Goal: Information Seeking & Learning: Learn about a topic

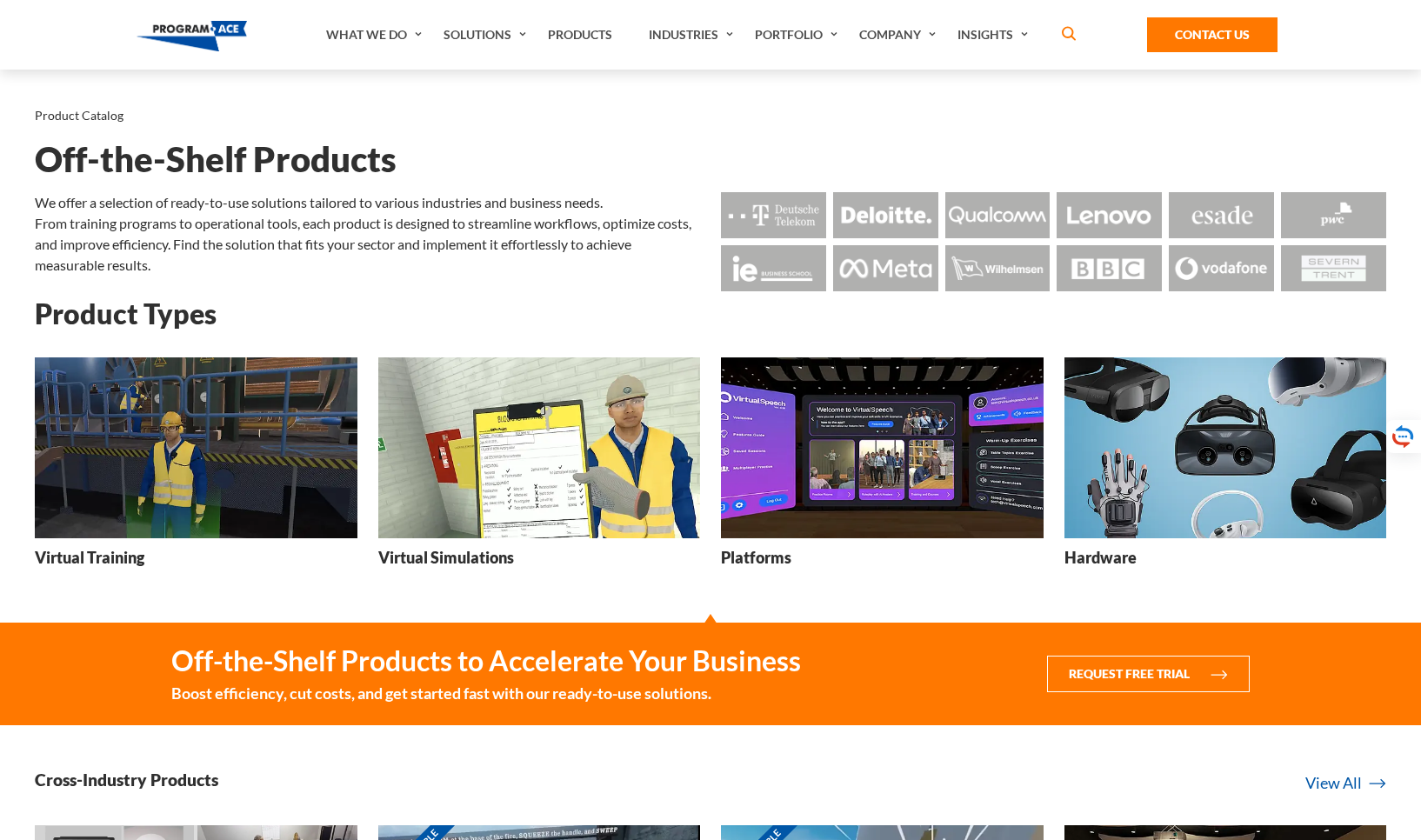
click at [1205, 488] on img at bounding box center [1226, 447] width 323 height 181
click at [891, 457] on img at bounding box center [882, 447] width 323 height 181
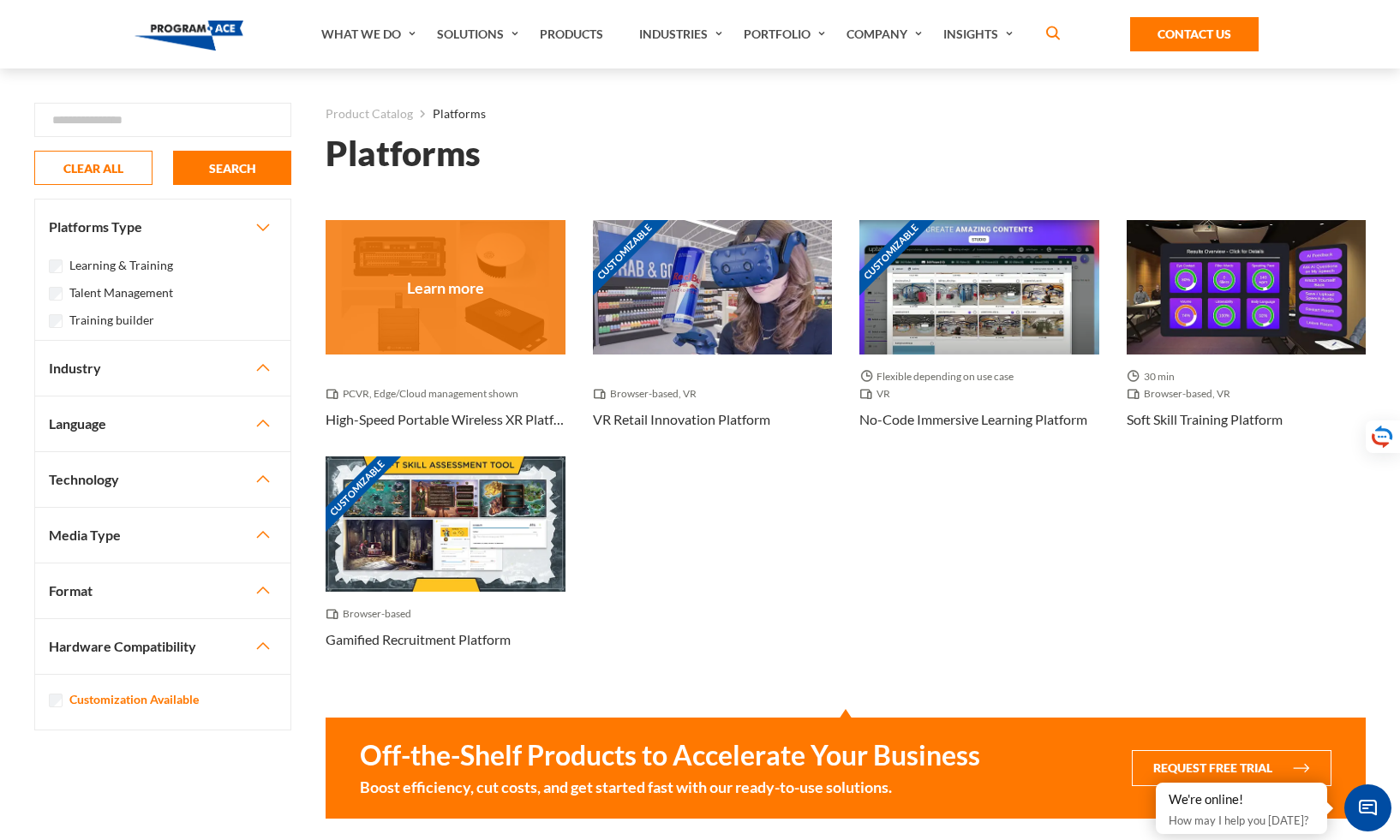
click at [456, 283] on div at bounding box center [446, 287] width 240 height 134
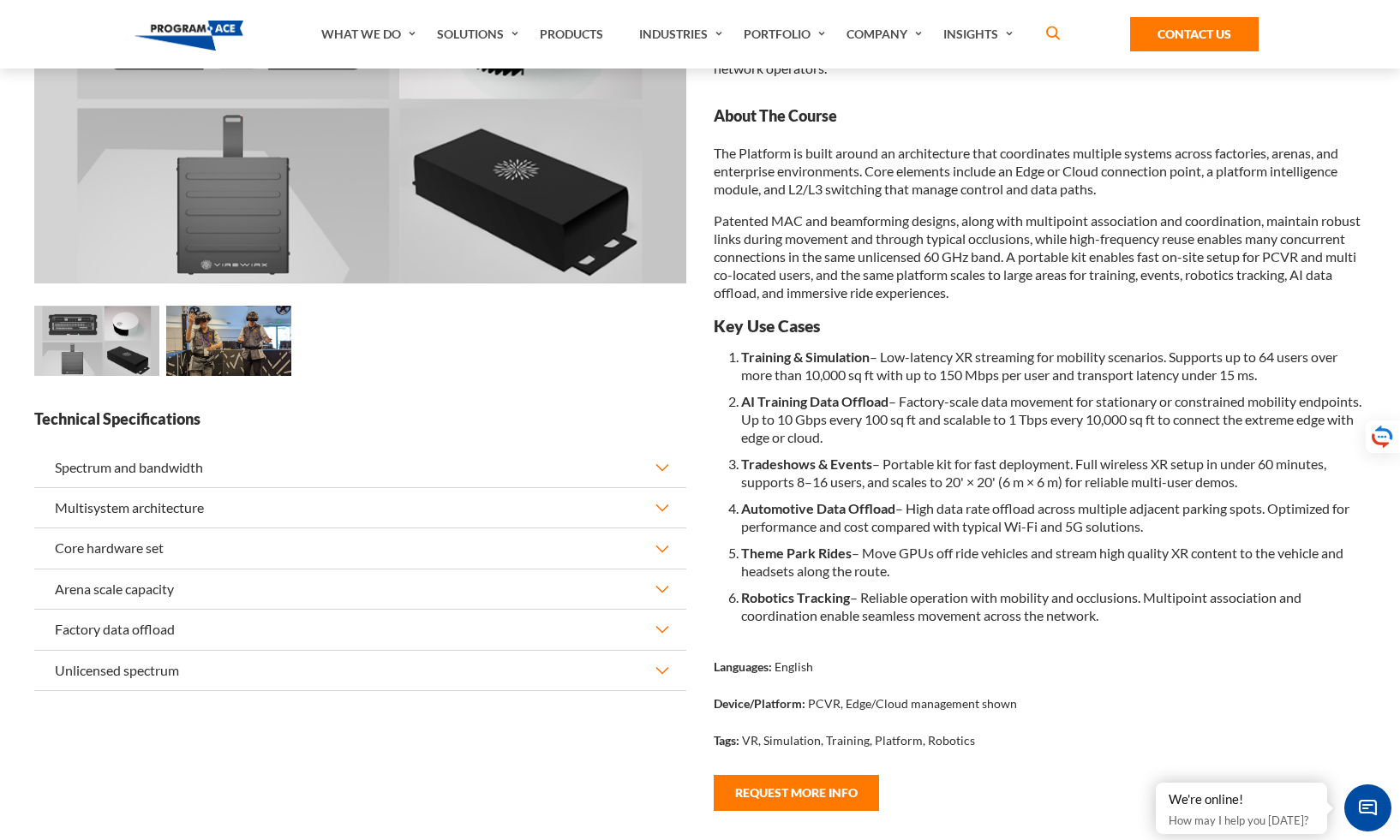
scroll to position [294, 0]
